Goal: Information Seeking & Learning: Check status

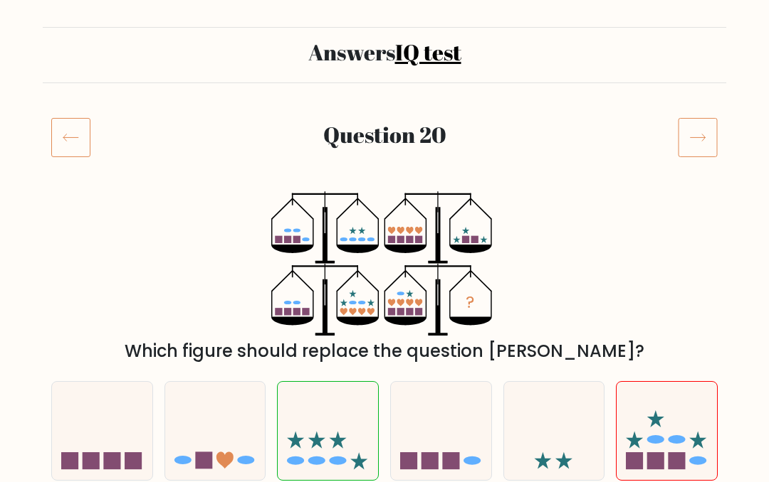
scroll to position [60, 0]
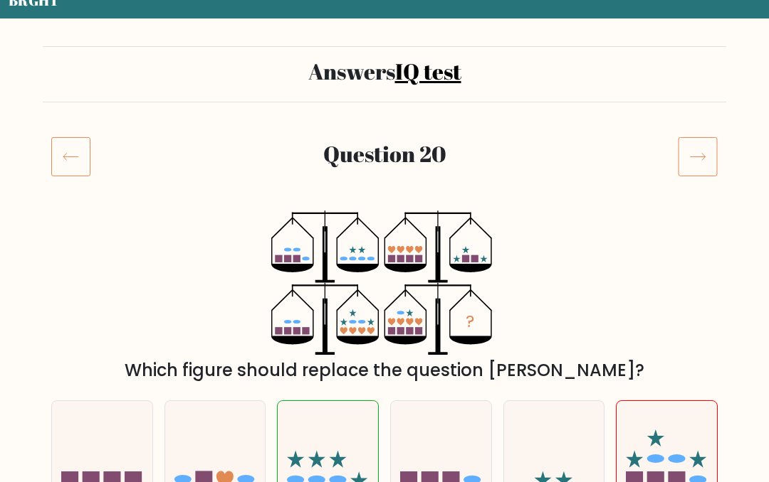
click at [684, 156] on icon at bounding box center [697, 157] width 40 height 40
click at [704, 159] on icon at bounding box center [697, 157] width 40 height 40
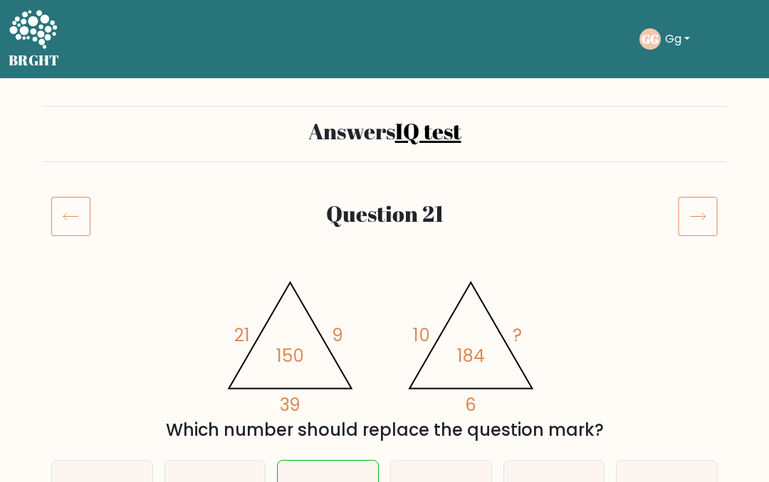
click at [707, 200] on icon at bounding box center [697, 216] width 40 height 40
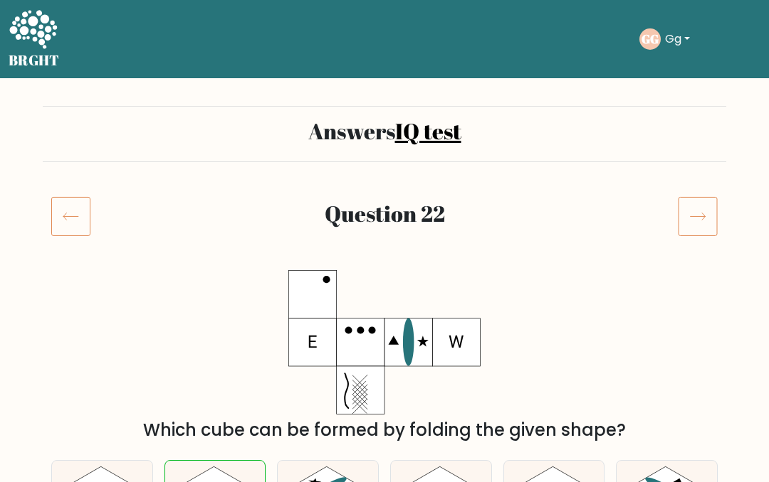
scroll to position [20, 0]
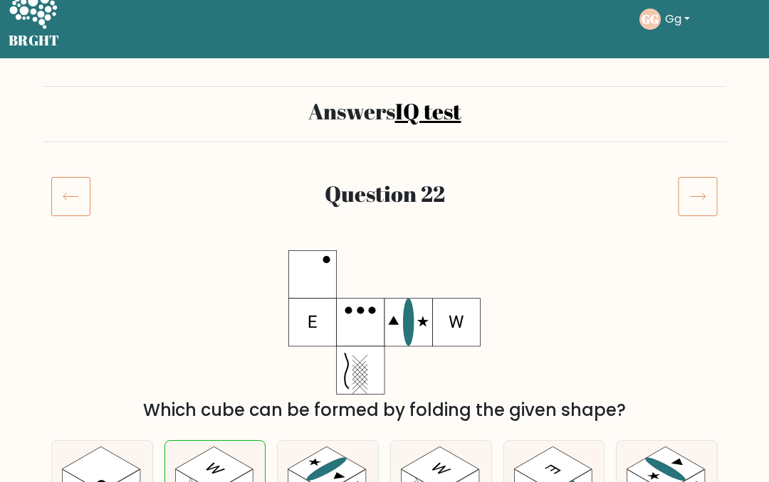
click at [705, 193] on icon at bounding box center [697, 196] width 40 height 40
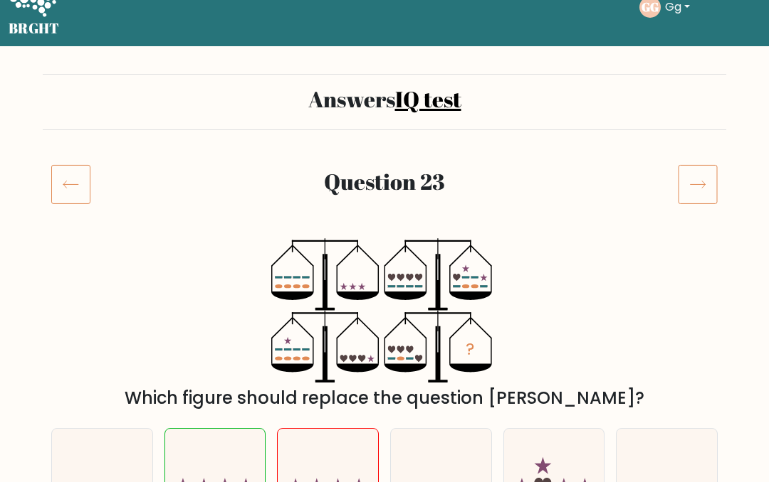
scroll to position [38, 0]
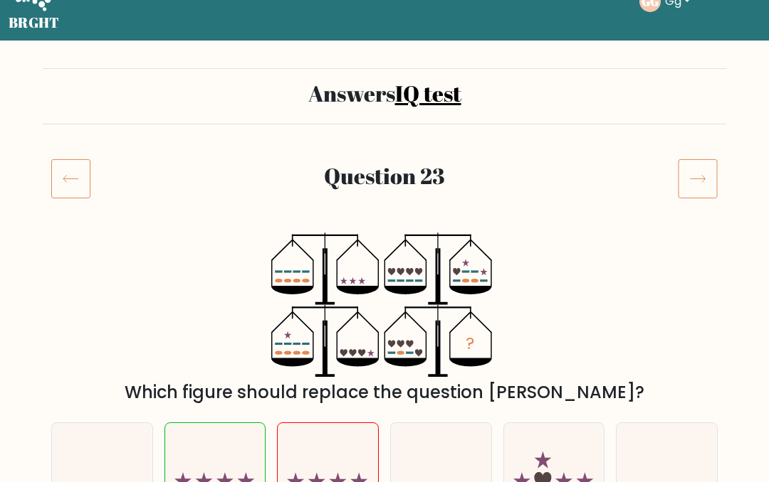
click at [702, 169] on icon at bounding box center [697, 179] width 40 height 40
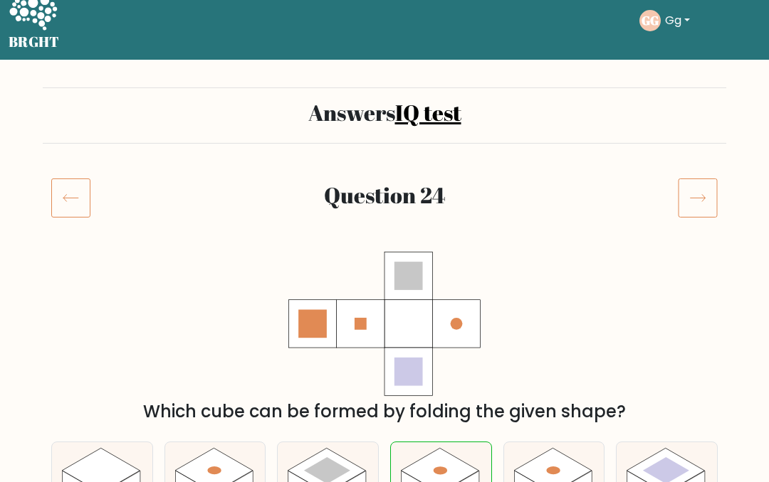
scroll to position [22, 0]
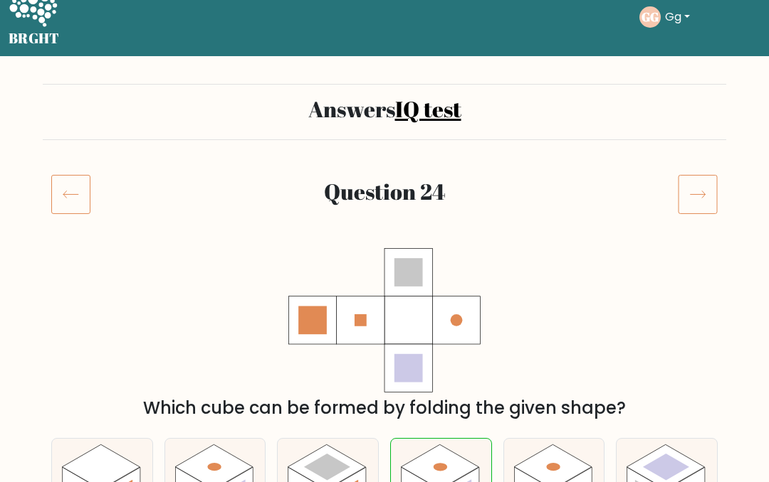
click at [689, 191] on icon at bounding box center [697, 194] width 40 height 40
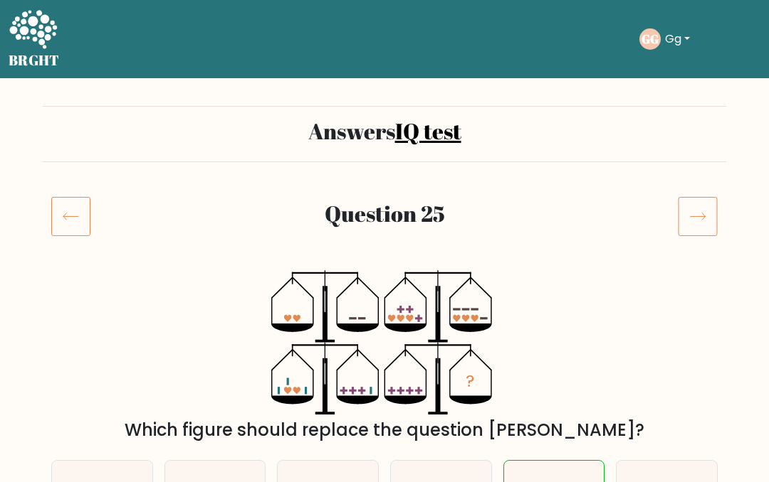
scroll to position [13, 0]
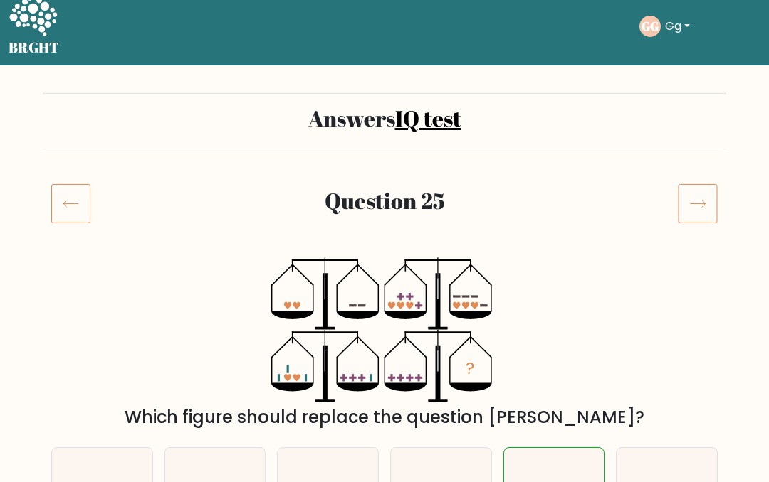
click at [700, 195] on icon at bounding box center [697, 204] width 40 height 40
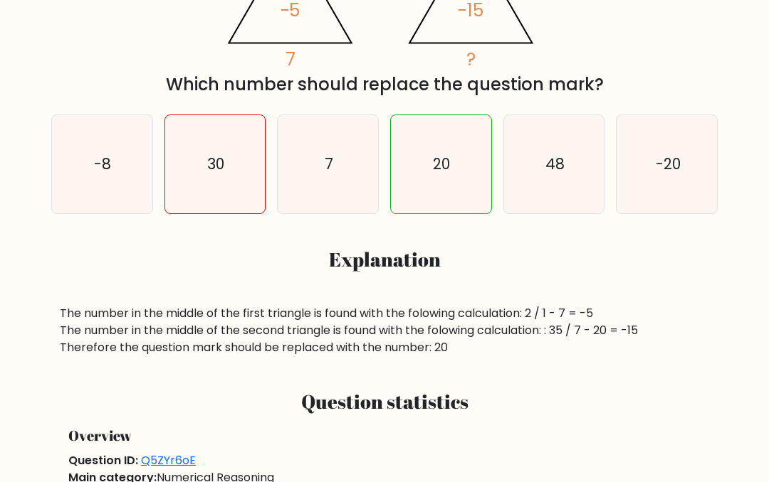
scroll to position [403, 0]
